Goal: Task Accomplishment & Management: Manage account settings

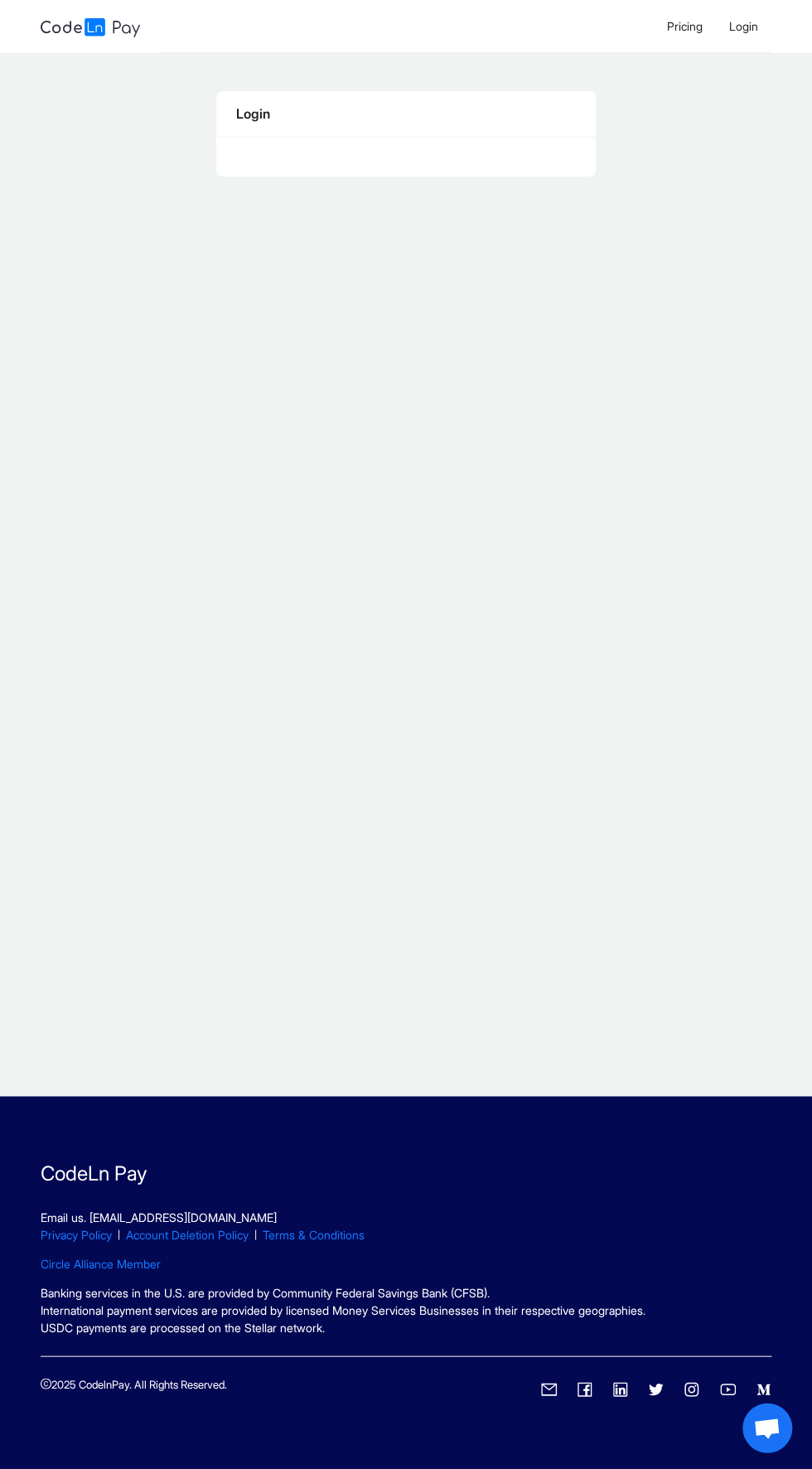
click at [757, 22] on span "Login" at bounding box center [744, 26] width 29 height 14
click at [754, 23] on span "Login" at bounding box center [744, 26] width 29 height 14
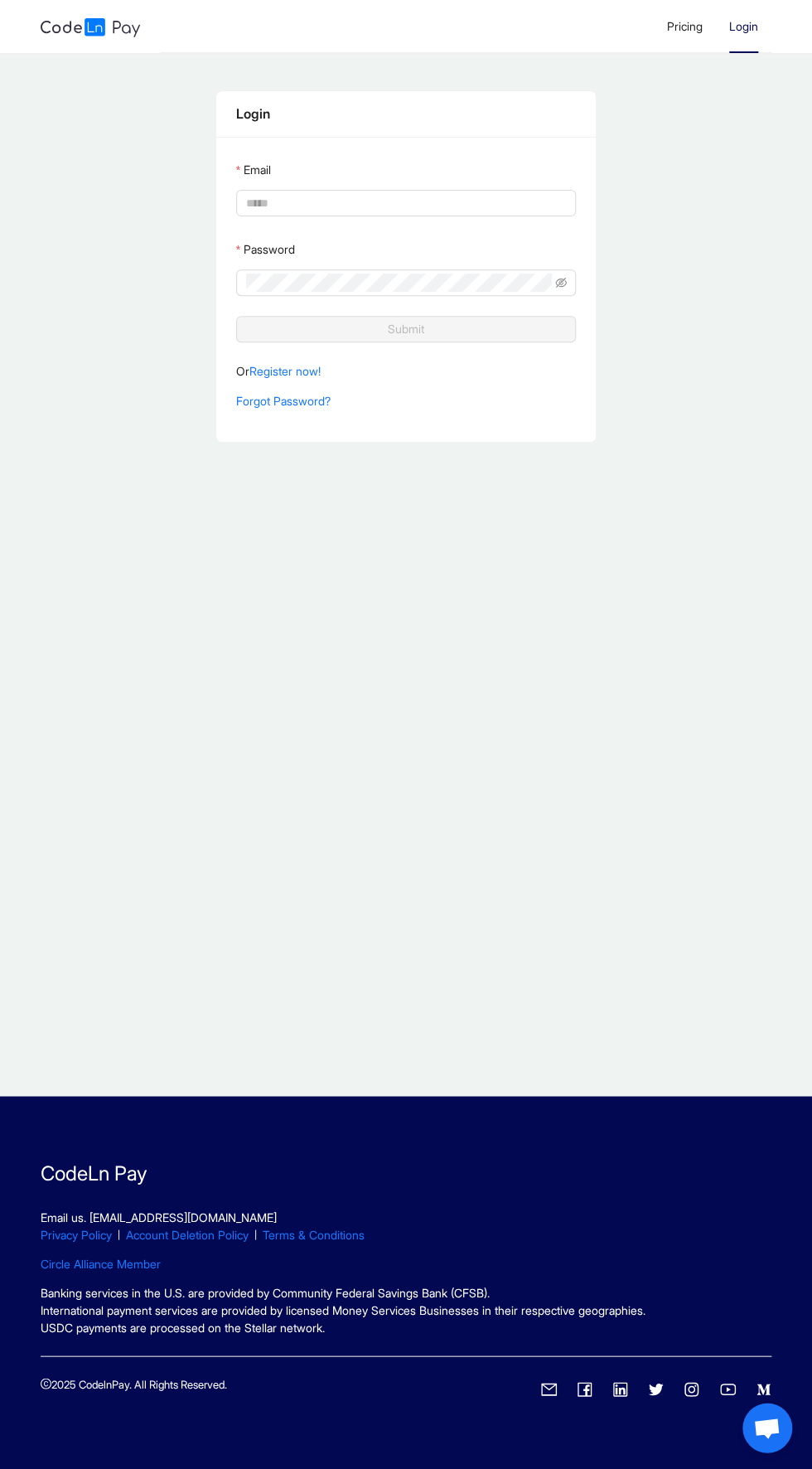
click at [266, 197] on input "Email" at bounding box center [405, 203] width 317 height 18
type input "**********"
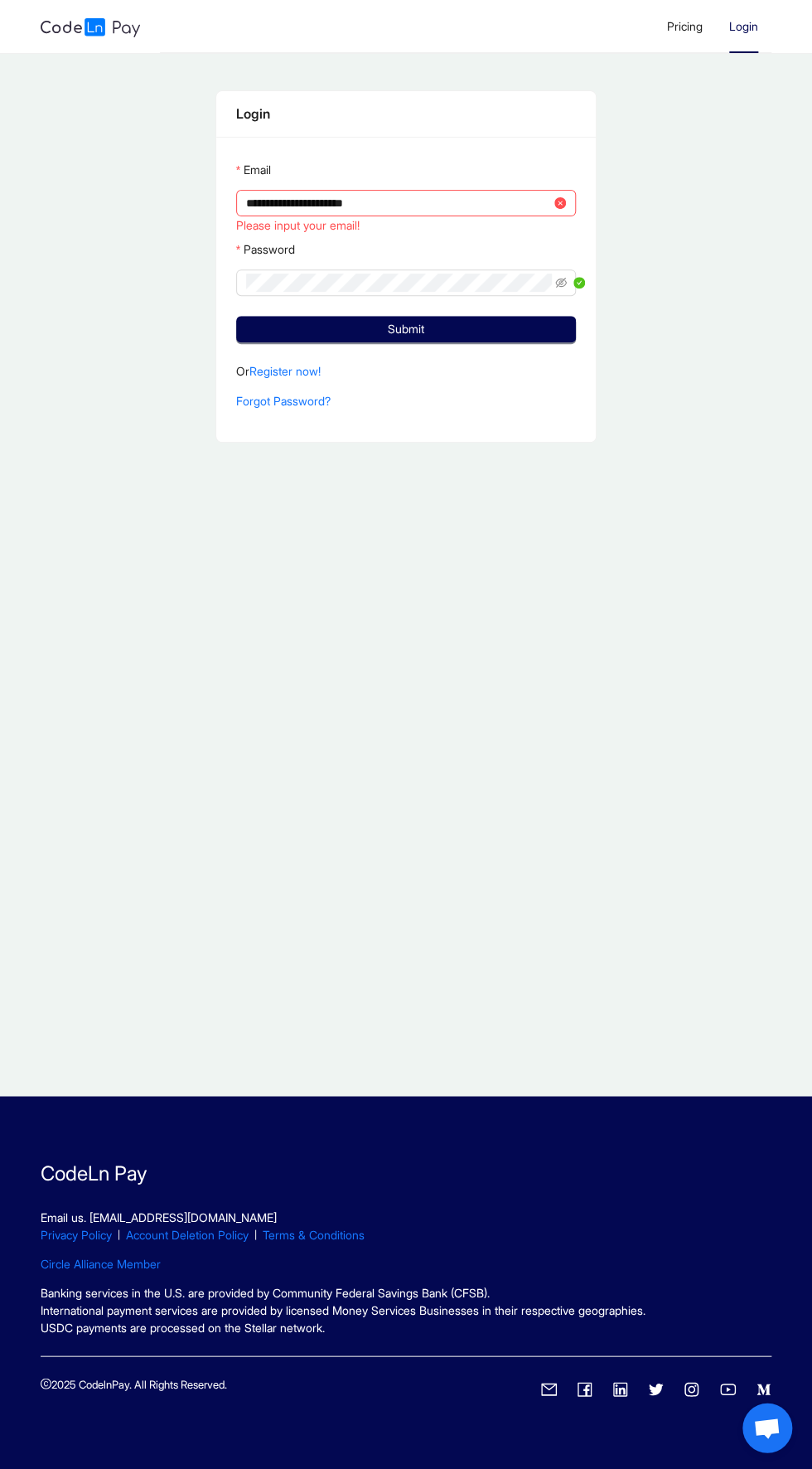
click at [236, 316] on button "Submit" at bounding box center [406, 328] width 341 height 26
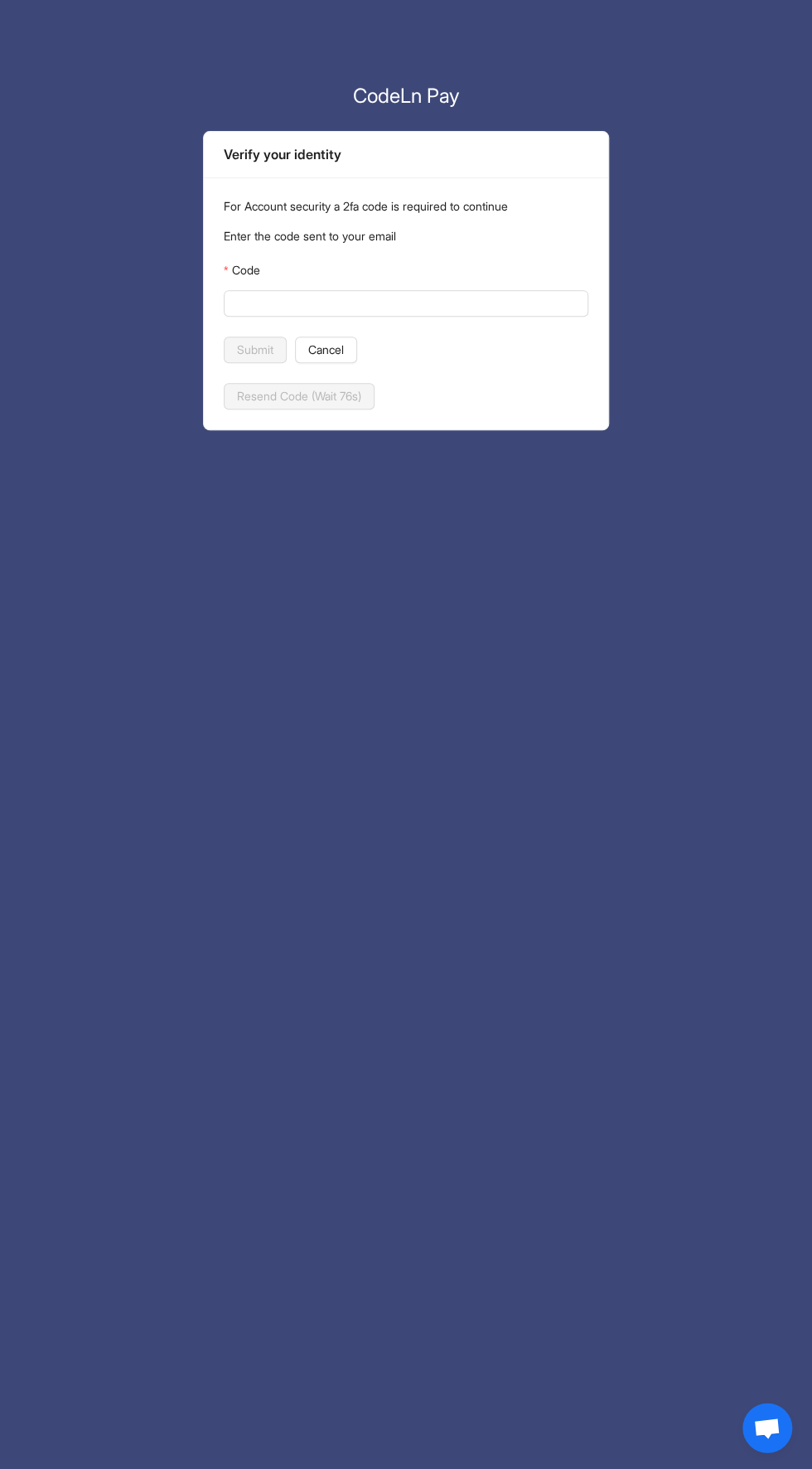
click at [256, 305] on input "Code" at bounding box center [405, 303] width 342 height 18
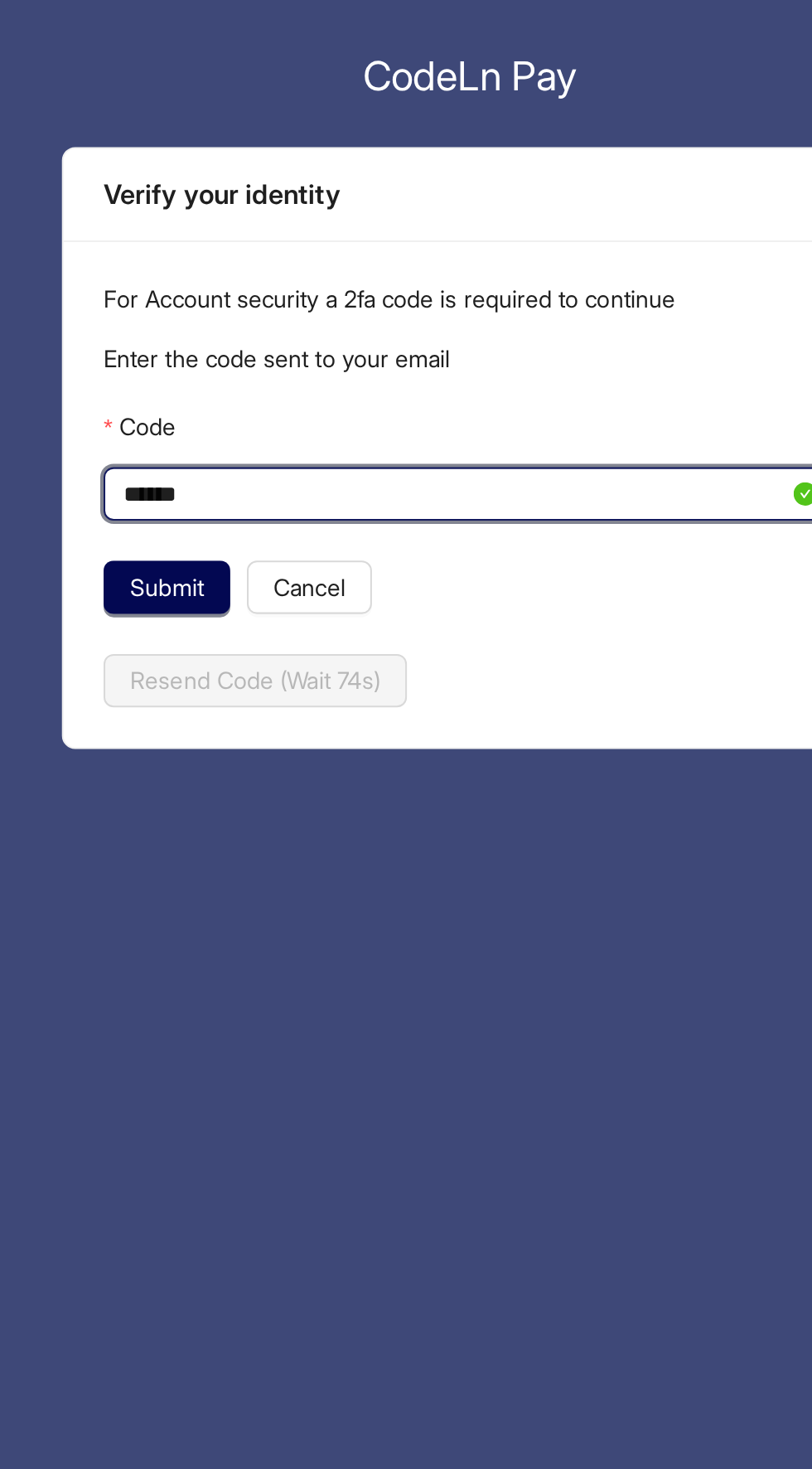
type input "******"
click at [247, 347] on span "Submit" at bounding box center [255, 350] width 37 height 18
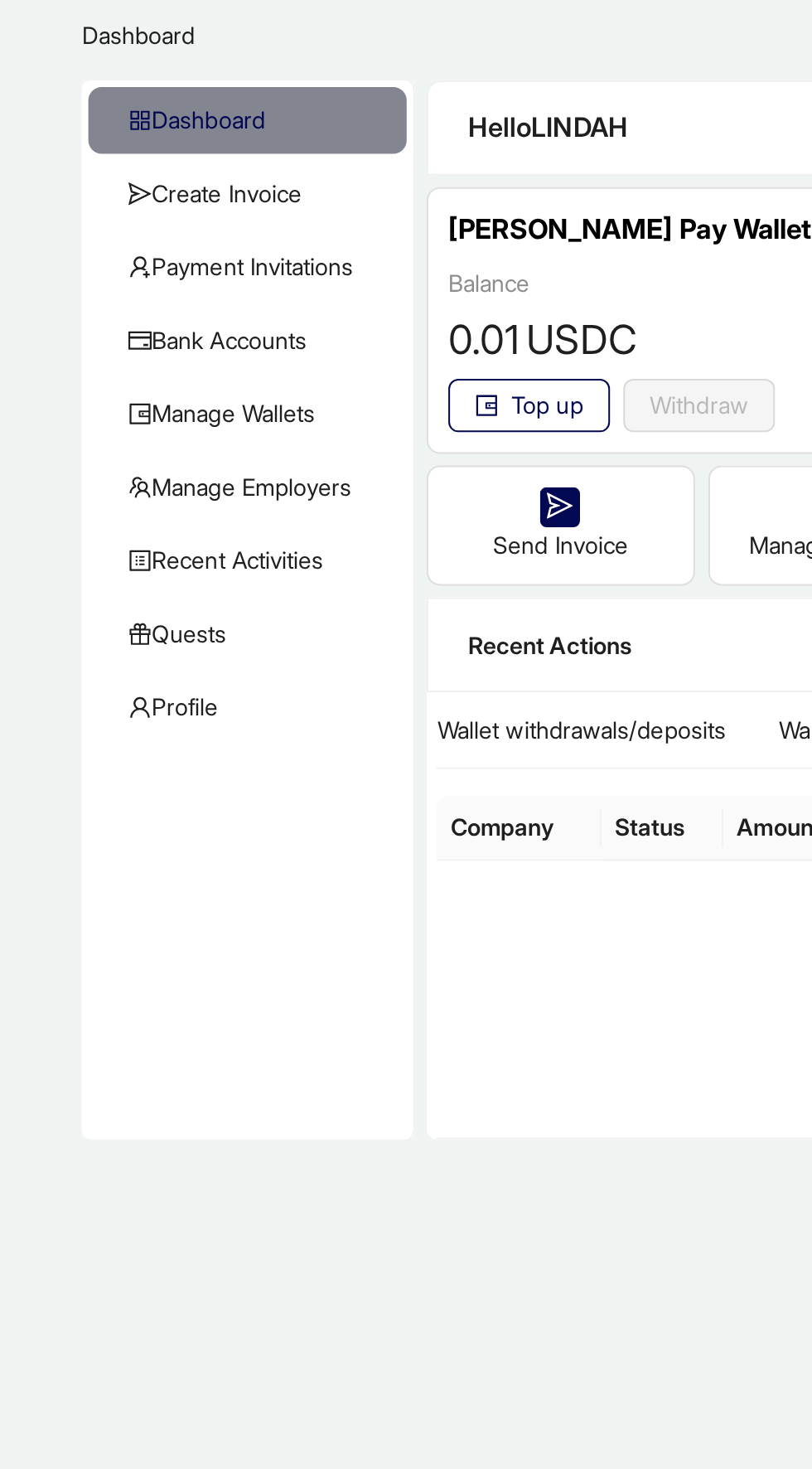
click at [127, 330] on span "Recent Activities" at bounding box center [126, 336] width 125 height 33
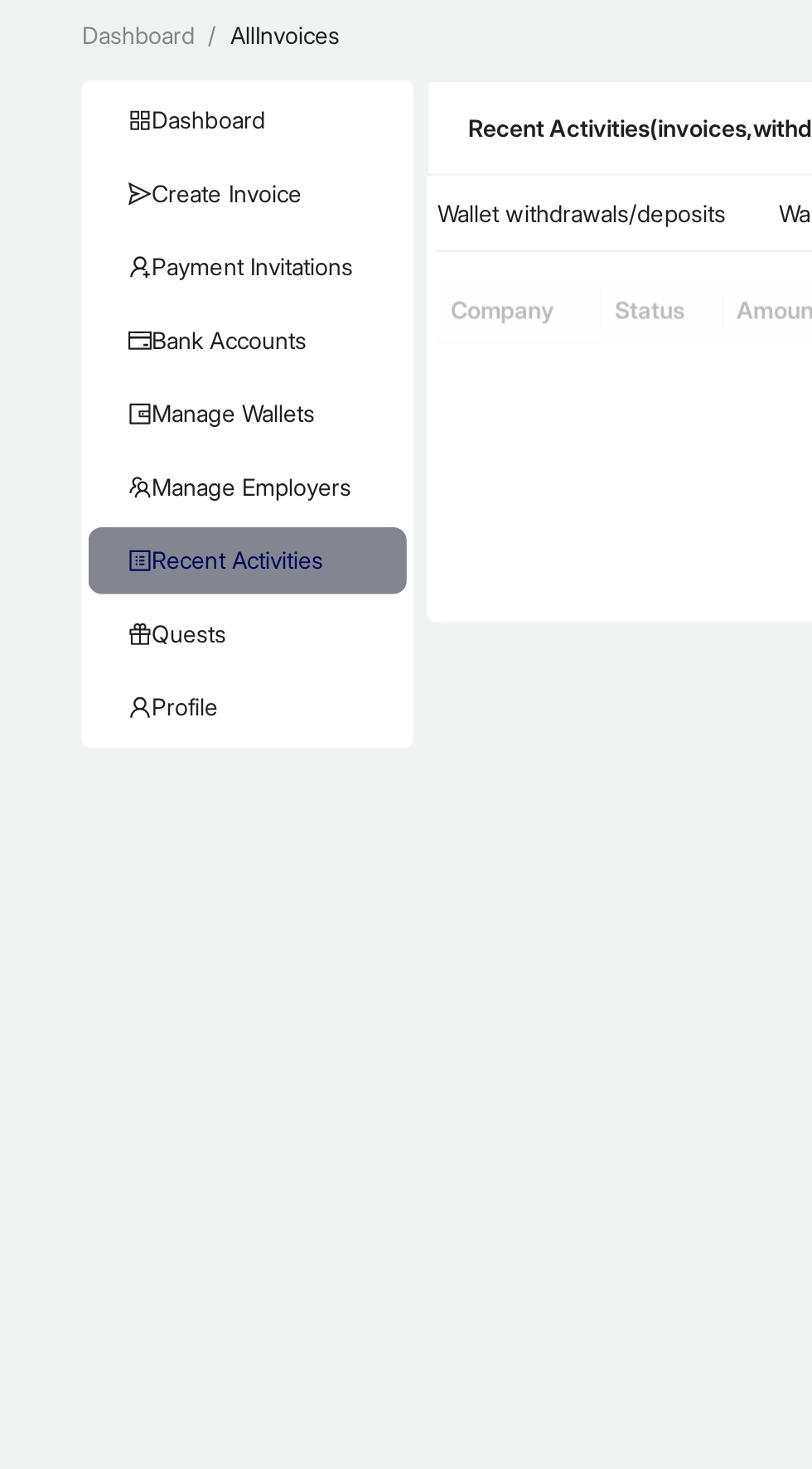
click at [111, 367] on span "Quests" at bounding box center [126, 372] width 125 height 33
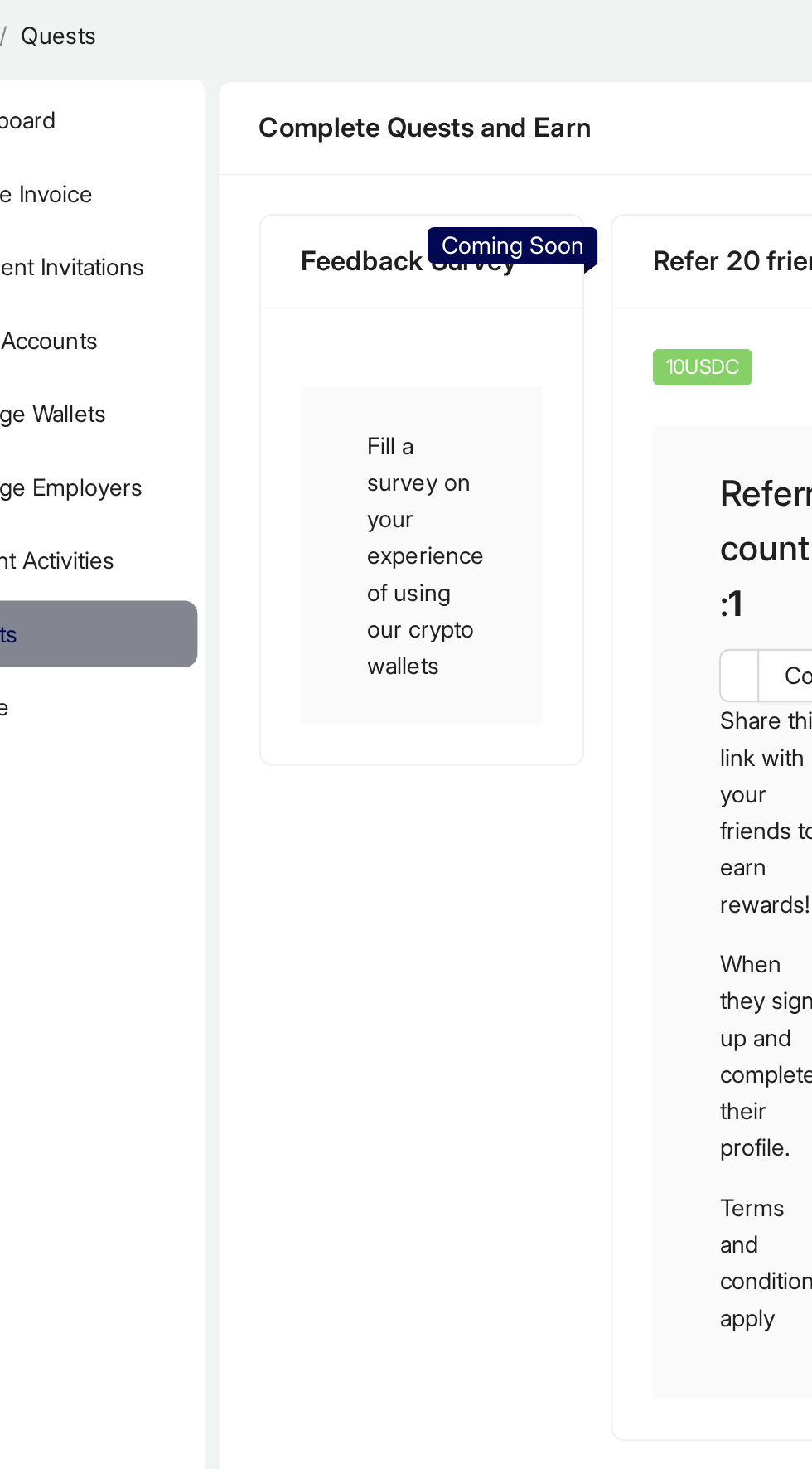
click at [314, 349] on div "Fill a survey on your experience of using our crypto wallets" at bounding box center [314, 334] width 120 height 167
click at [397, 332] on div "Feedback Survey Fill a survey on your experience of using our crypto wallets Co…" at bounding box center [314, 469] width 174 height 610
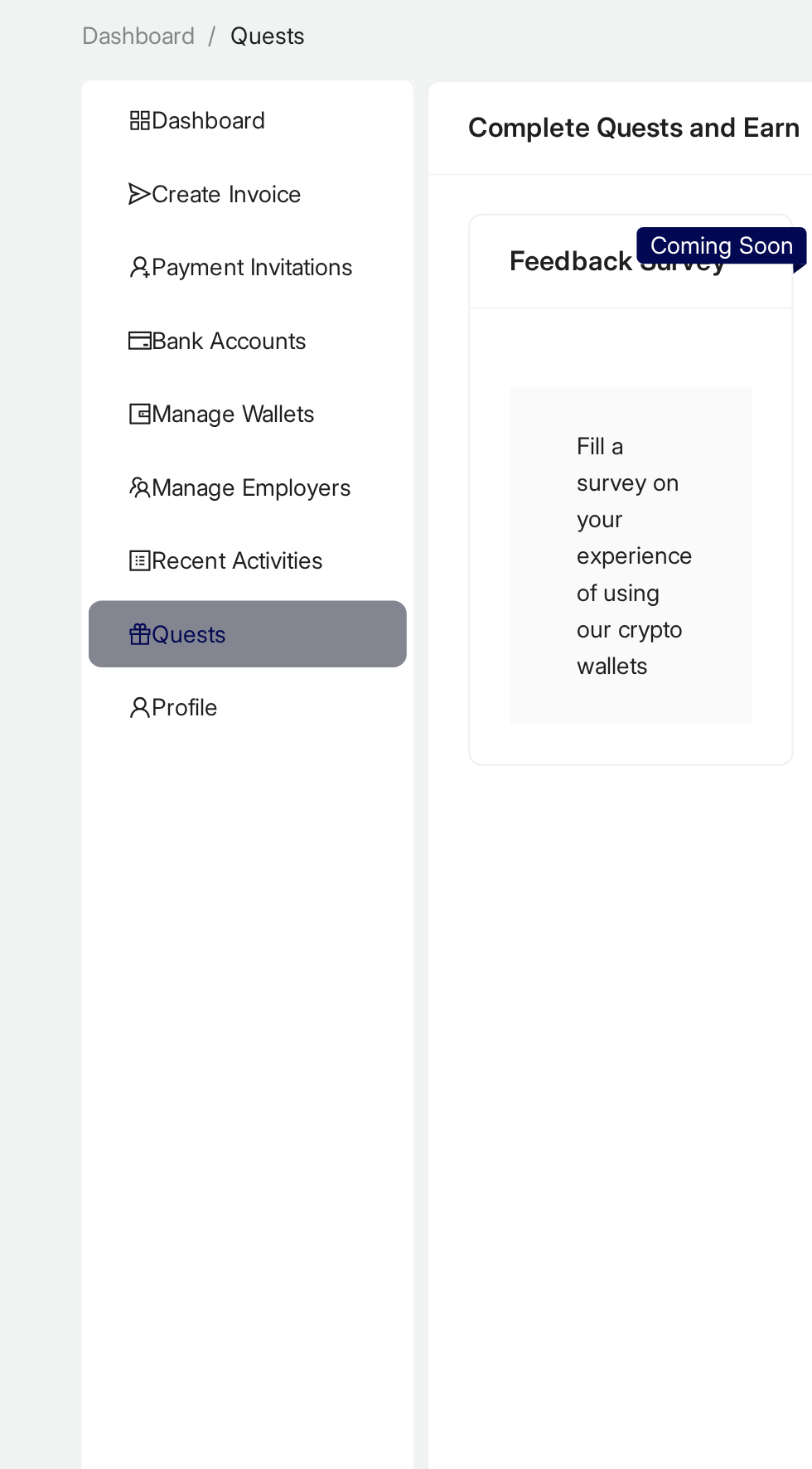
click at [85, 115] on span "Dashboard" at bounding box center [126, 117] width 125 height 33
